Goal: Check status

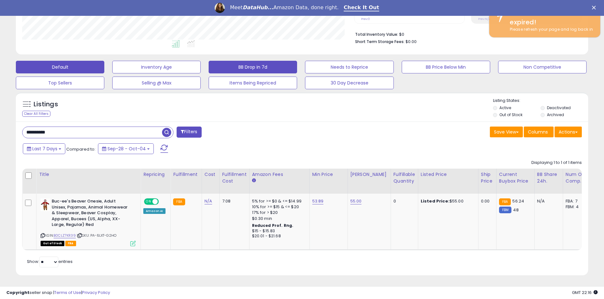
scroll to position [130, 332]
